Goal: Information Seeking & Learning: Learn about a topic

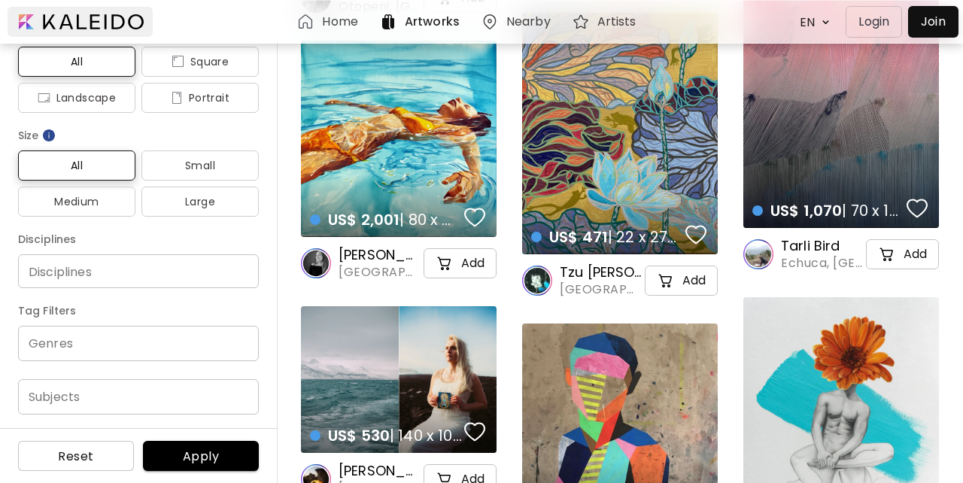
scroll to position [1310, 0]
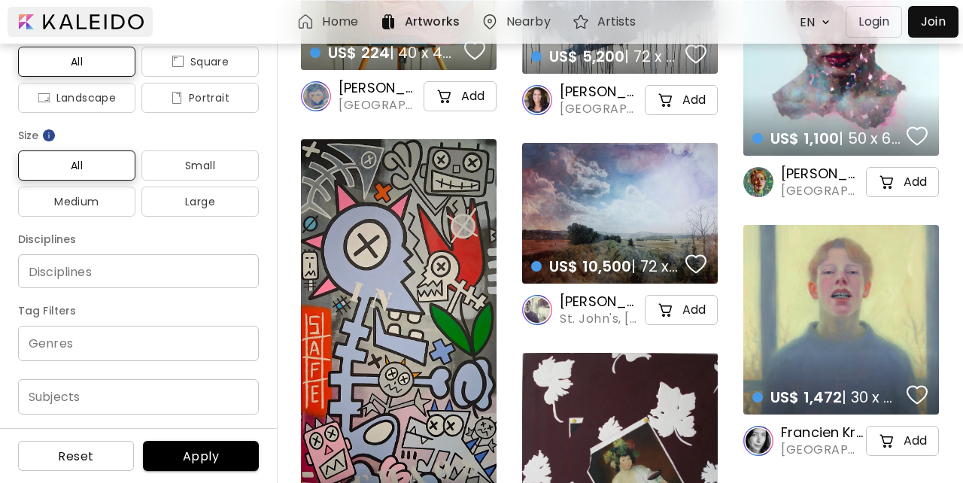
click at [44, 21] on div at bounding box center [80, 22] width 145 height 30
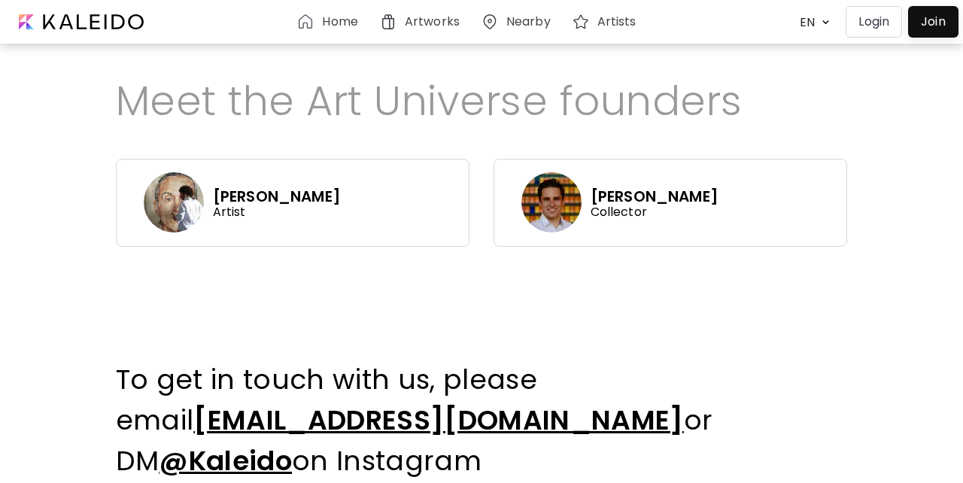
scroll to position [847, 0]
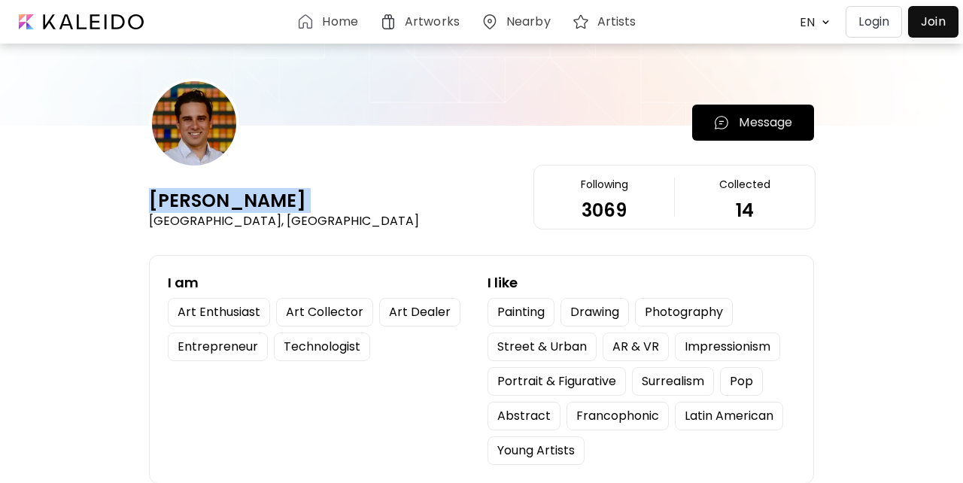
drag, startPoint x: 149, startPoint y: 204, endPoint x: 301, endPoint y: 197, distance: 152.2
click at [301, 197] on div "[PERSON_NAME] [GEOGRAPHIC_DATA], [GEOGRAPHIC_DATA]" at bounding box center [284, 209] width 270 height 41
copy div "[PERSON_NAME]"
click at [95, 20] on div at bounding box center [80, 22] width 145 height 30
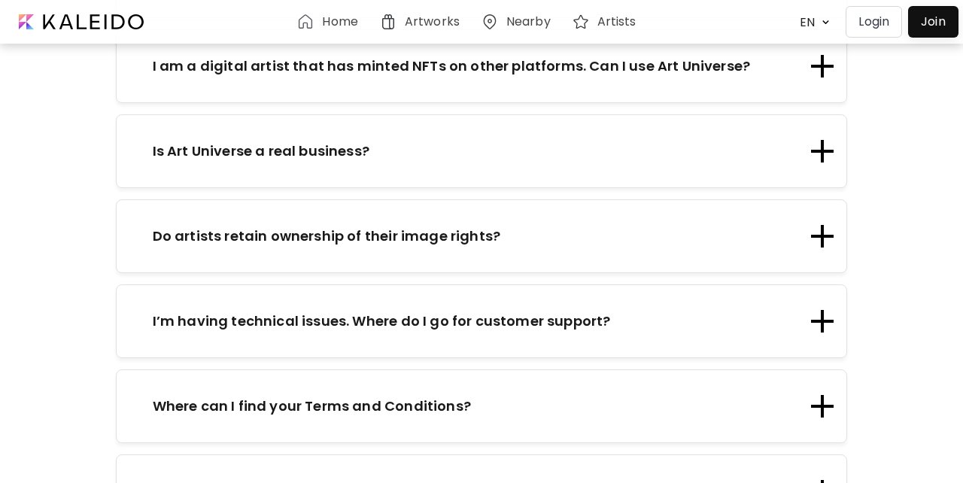
scroll to position [2789, 0]
